Goal: Information Seeking & Learning: Learn about a topic

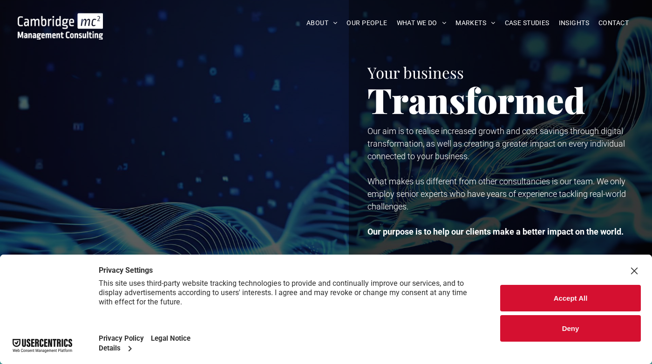
click at [520, 299] on button "Accept All" at bounding box center [570, 298] width 141 height 27
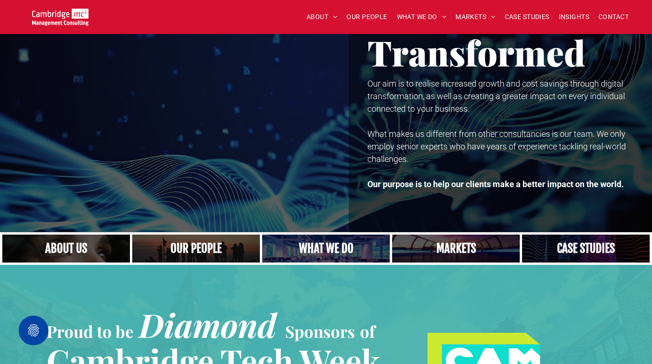
scroll to position [50, 0]
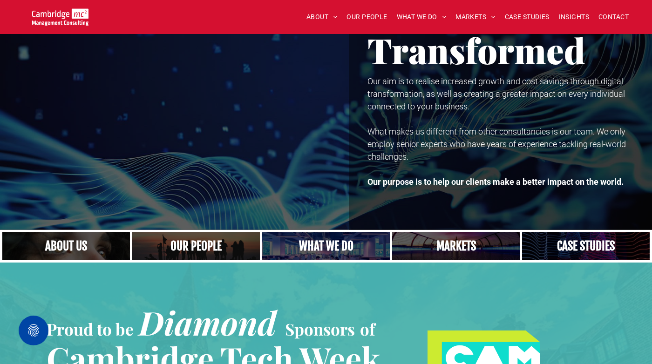
click at [336, 246] on link "A yoga teacher lifting his whole body off the ground in the peacock pose" at bounding box center [325, 246] width 135 height 30
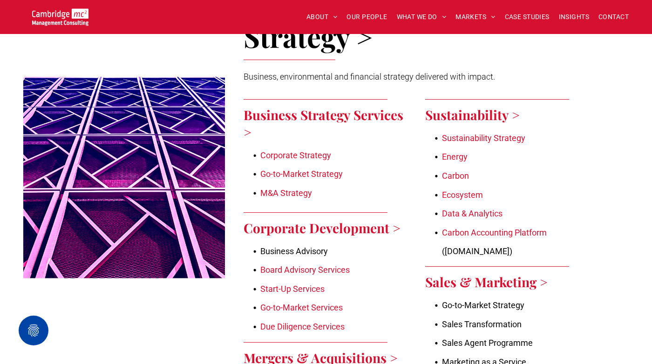
scroll to position [396, 0]
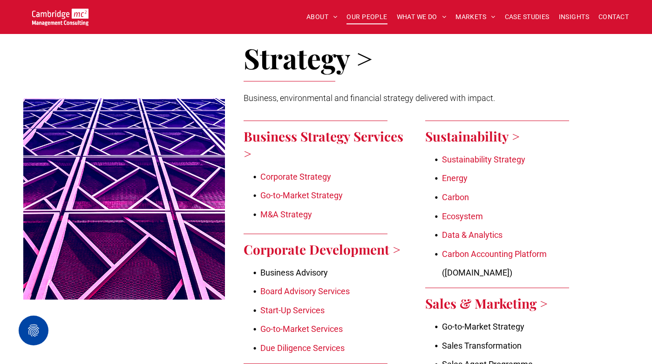
click at [377, 17] on span "OUR PEOPLE" at bounding box center [366, 17] width 40 height 14
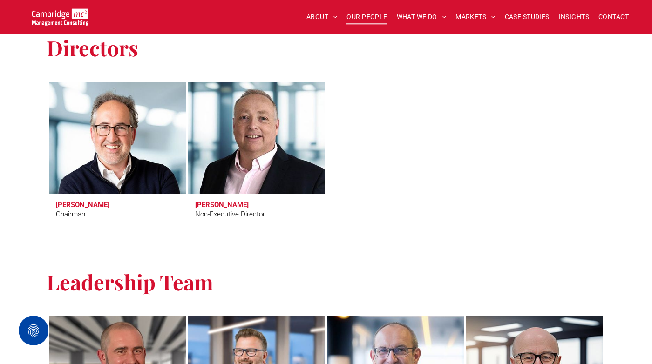
scroll to position [379, 0]
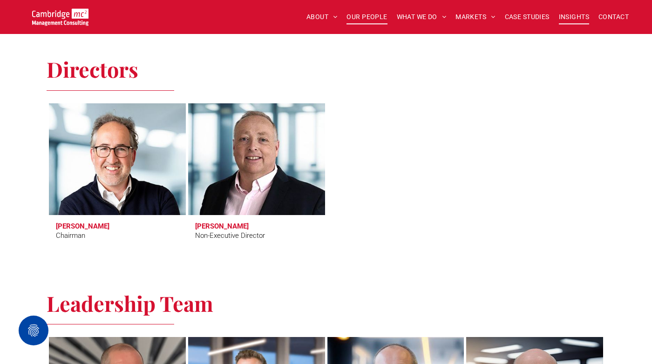
click at [568, 17] on span "INSIGHTS" at bounding box center [573, 17] width 30 height 14
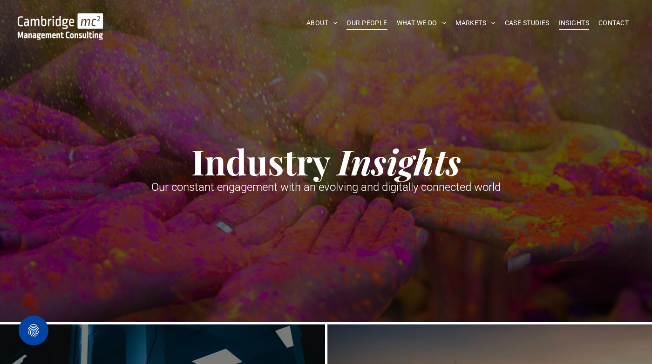
click at [374, 26] on span "OUR PEOPLE" at bounding box center [366, 23] width 40 height 14
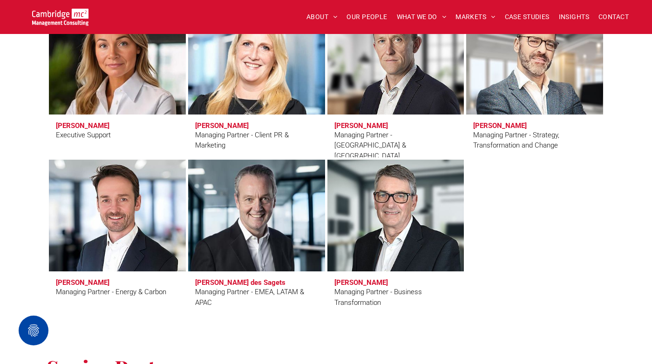
scroll to position [869, 0]
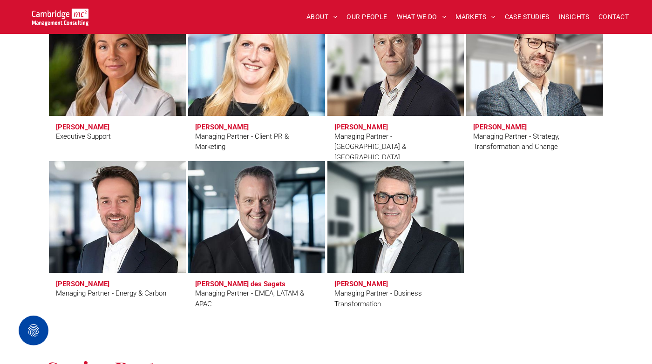
click at [229, 128] on h3 "Faye Holland" at bounding box center [222, 127] width 54 height 8
click at [232, 136] on div "Managing Partner - Client PR & Marketing" at bounding box center [256, 141] width 123 height 21
click at [275, 64] on link at bounding box center [256, 60] width 145 height 118
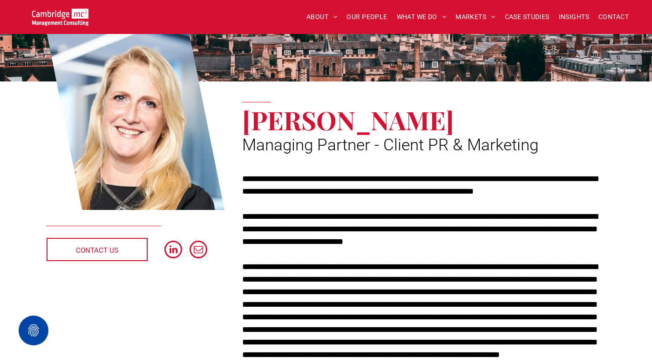
scroll to position [71, 0]
